Goal: Task Accomplishment & Management: Complete application form

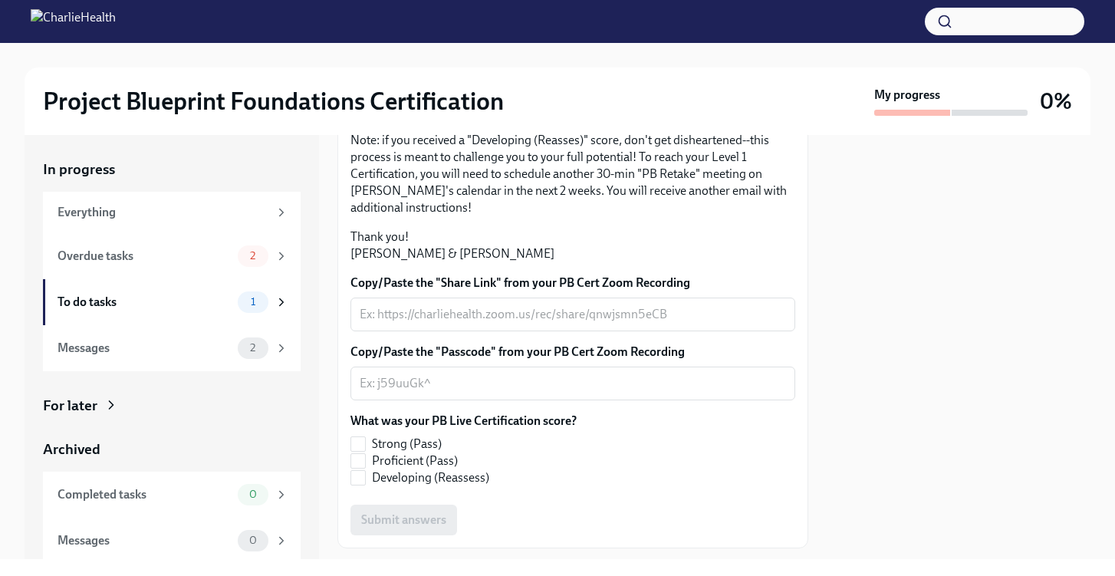
scroll to position [218, 0]
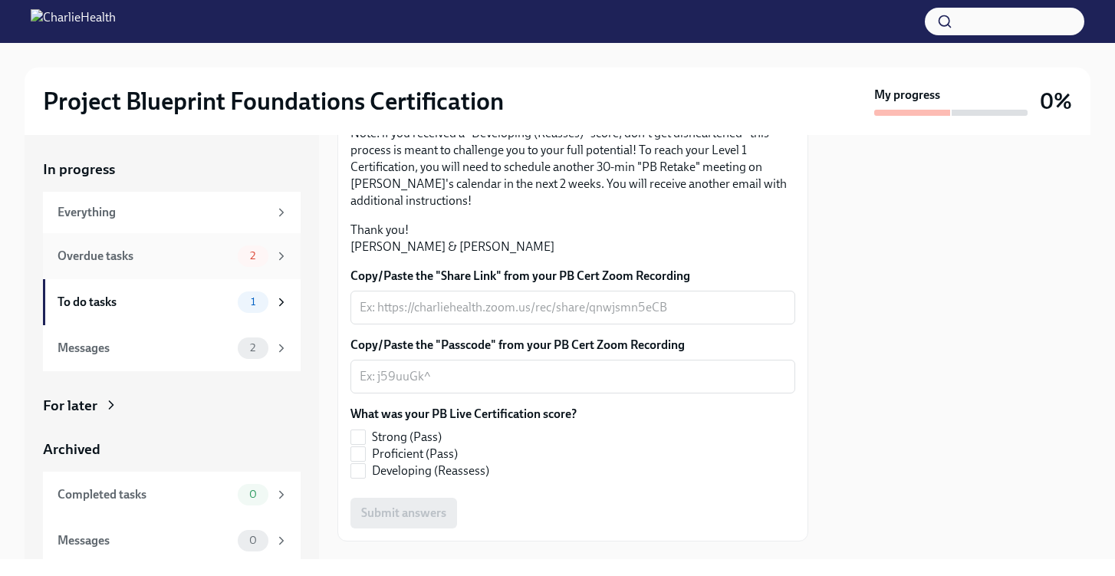
click at [262, 254] on span "2" at bounding box center [253, 256] width 24 height 12
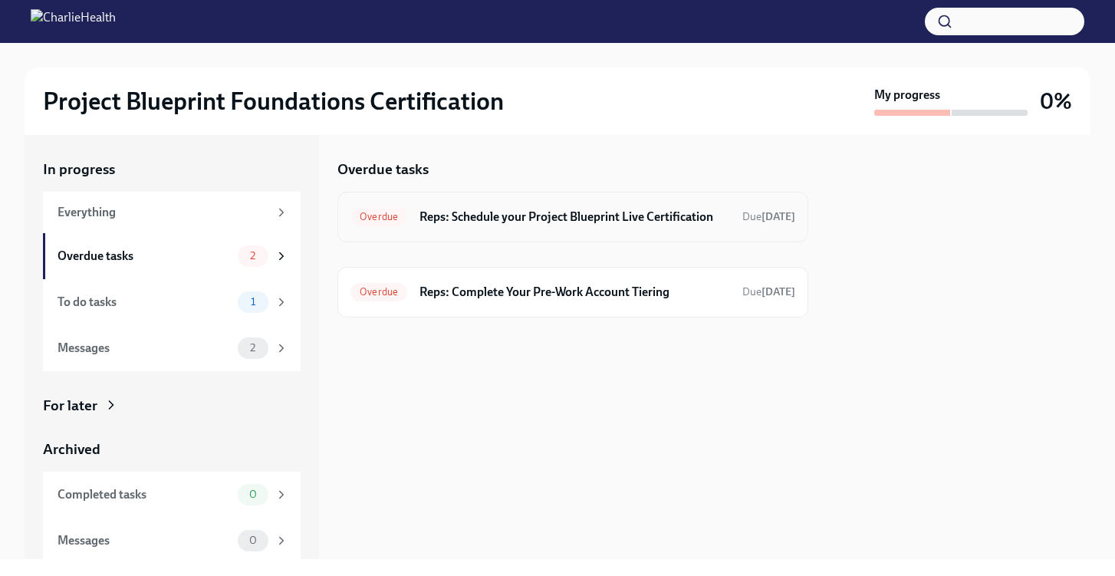
click at [509, 225] on h6 "Reps: Schedule your Project Blueprint Live Certification" at bounding box center [575, 217] width 311 height 17
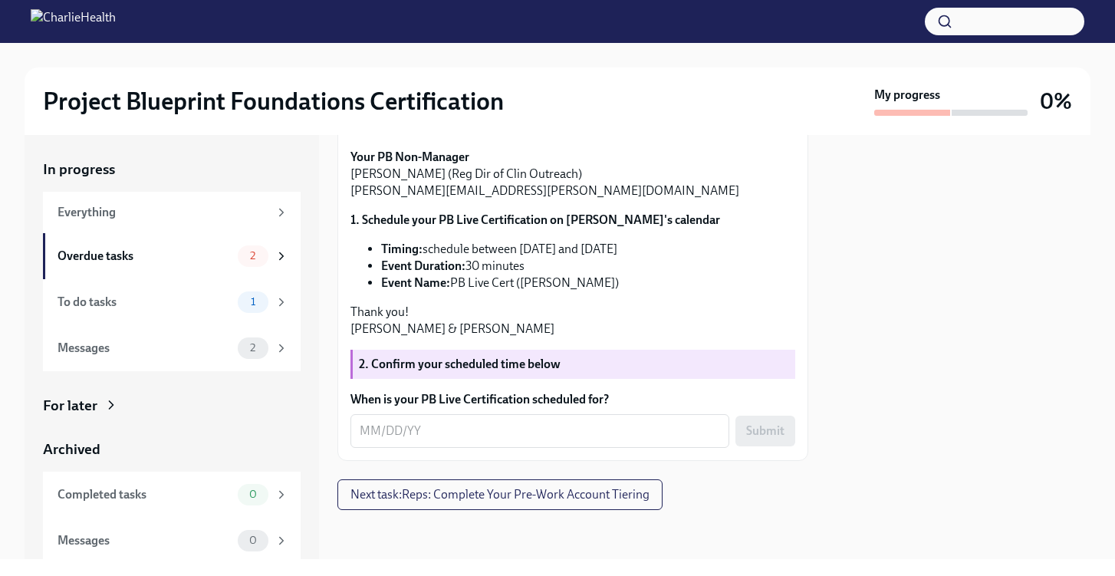
scroll to position [261, 0]
drag, startPoint x: 621, startPoint y: 350, endPoint x: 452, endPoint y: 348, distance: 168.7
click at [452, 291] on li "Event Name: PB Live Cert ([PERSON_NAME])" at bounding box center [588, 283] width 414 height 17
copy li "PB Live Cert ([PERSON_NAME])"
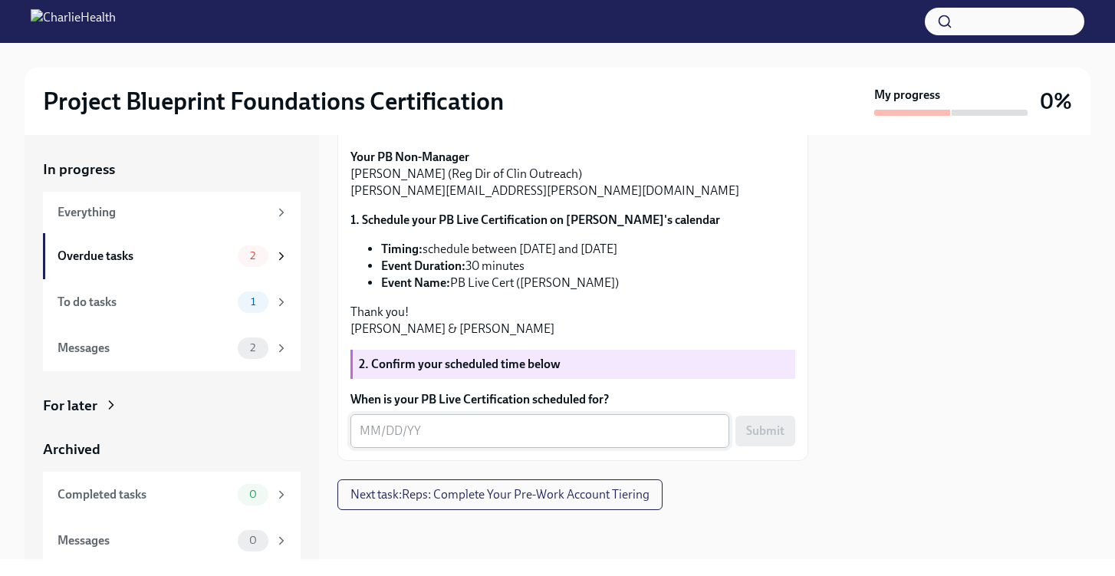
click at [373, 432] on textarea "When is your PB Live Certification scheduled for?" at bounding box center [540, 431] width 360 height 18
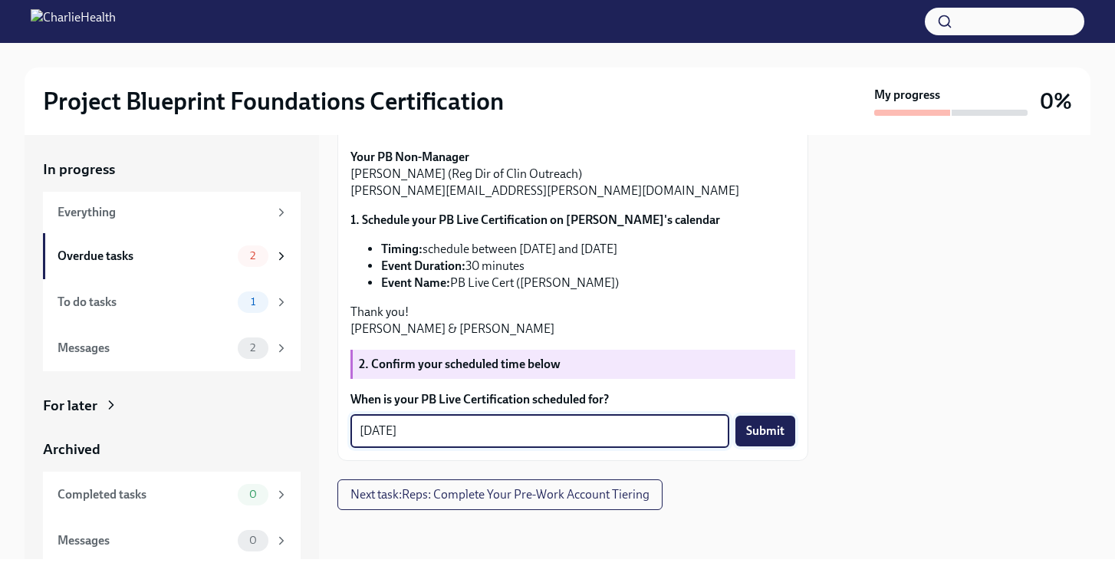
type textarea "[DATE]"
click at [765, 426] on span "Submit" at bounding box center [765, 430] width 38 height 15
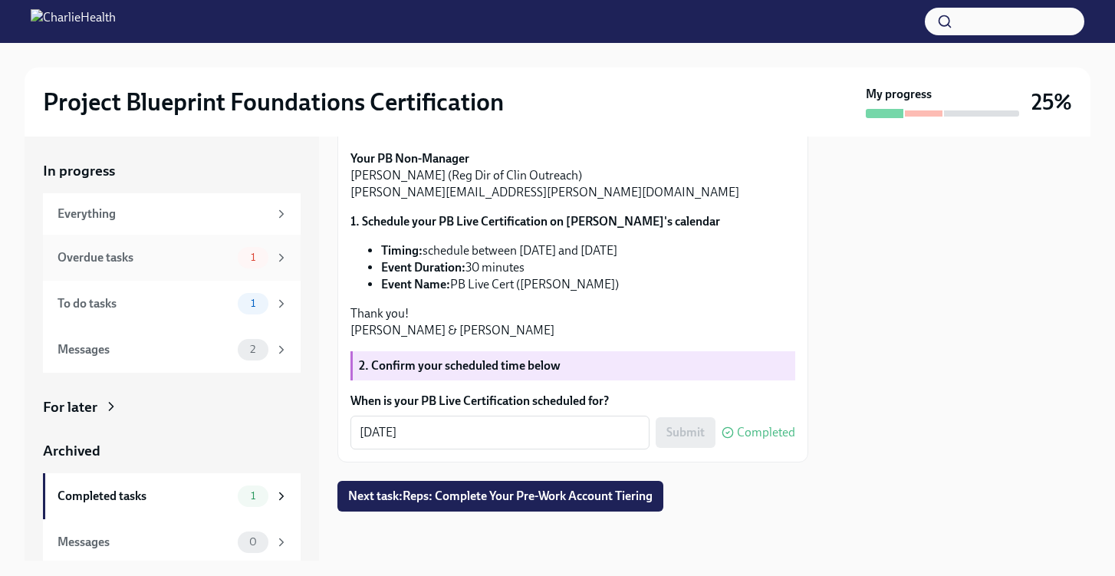
click at [186, 264] on div "Overdue tasks" at bounding box center [145, 257] width 174 height 17
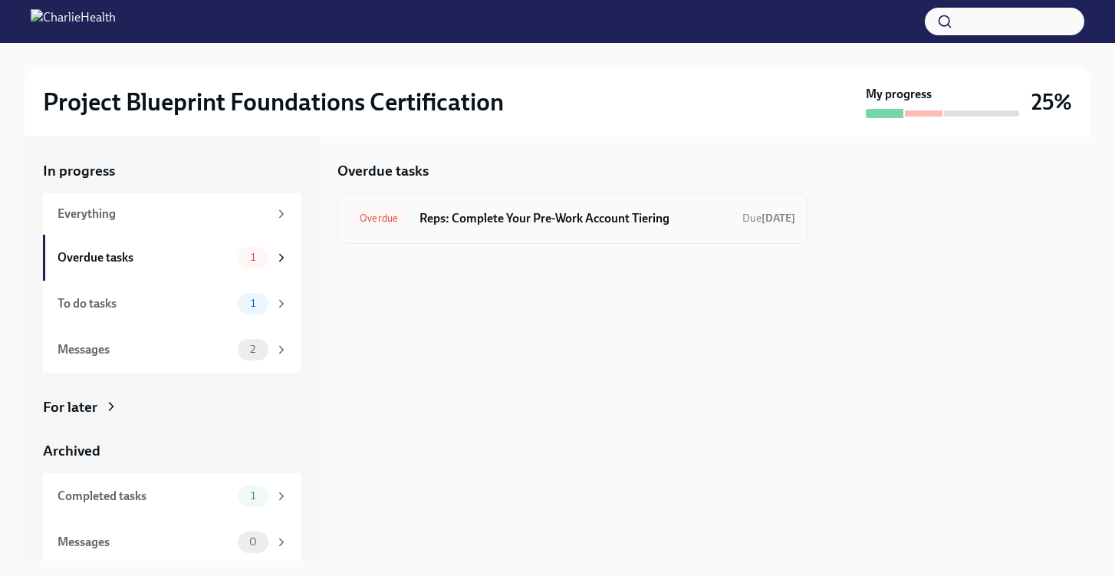
click at [496, 215] on h6 "Reps: Complete Your Pre-Work Account Tiering" at bounding box center [575, 218] width 311 height 17
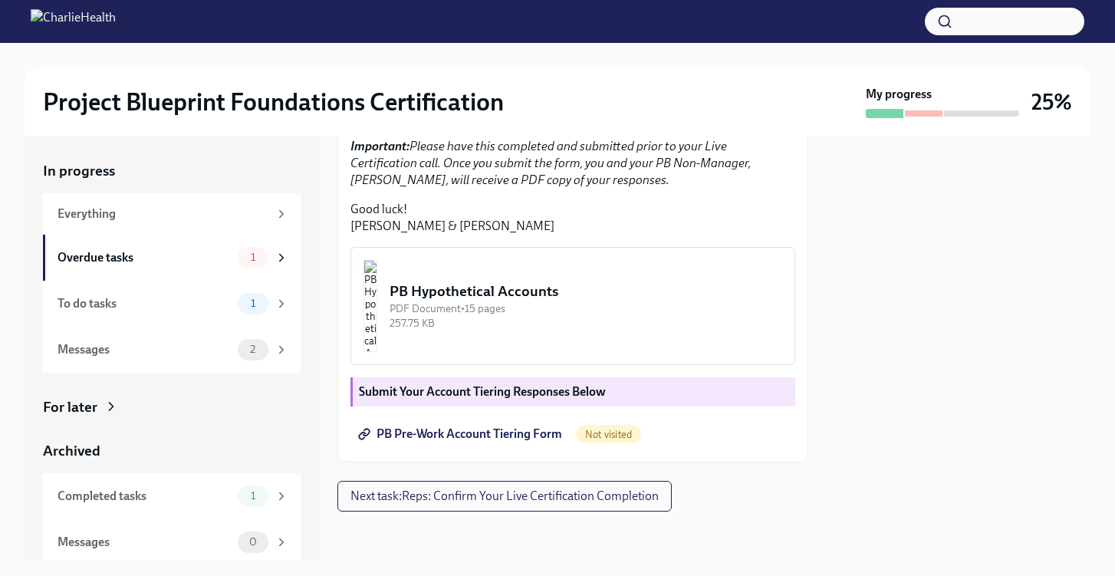
scroll to position [446, 0]
click at [489, 434] on span "PB Pre-Work Account Tiering Form" at bounding box center [461, 433] width 201 height 15
